Goal: Check status: Check status

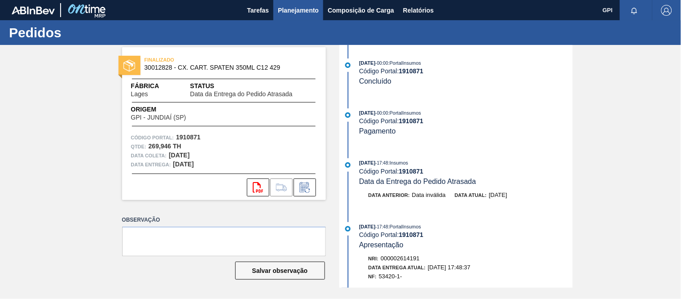
click at [297, 7] on span "Planejamento" at bounding box center [298, 10] width 41 height 11
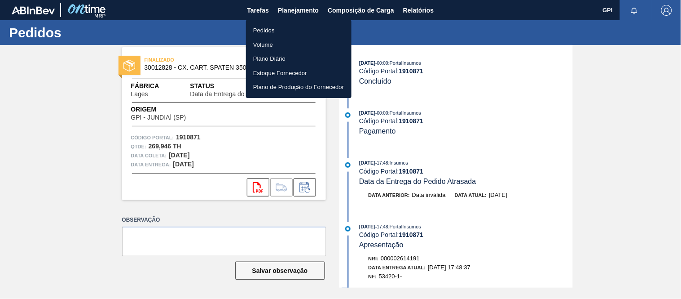
click at [265, 30] on li "Pedidos" at bounding box center [299, 30] width 106 height 14
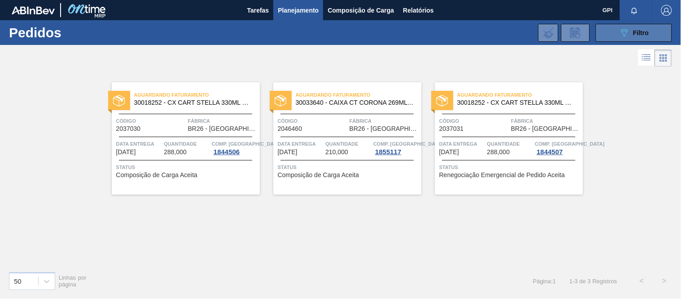
click at [643, 29] on span "Filtro" at bounding box center [642, 32] width 16 height 7
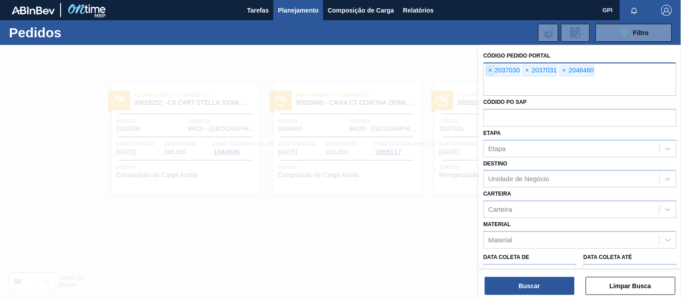
click at [490, 71] on span "×" at bounding box center [490, 70] width 9 height 11
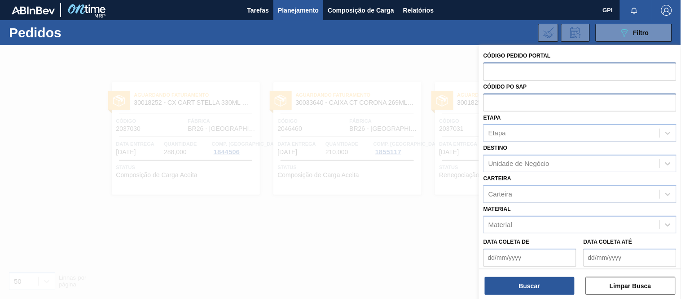
click at [526, 105] on input "text" at bounding box center [580, 101] width 193 height 17
paste input "4501449959"
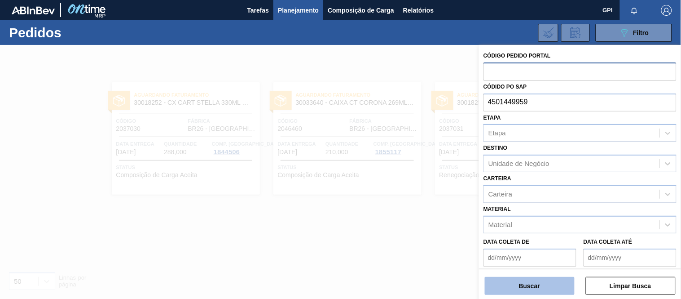
type input "4501449959"
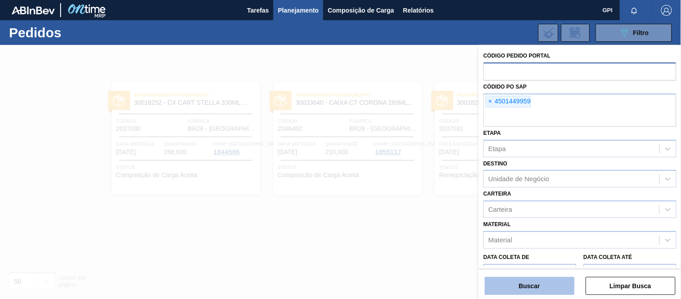
click at [545, 282] on button "Buscar" at bounding box center [530, 286] width 90 height 18
